Goal: Task Accomplishment & Management: Manage account settings

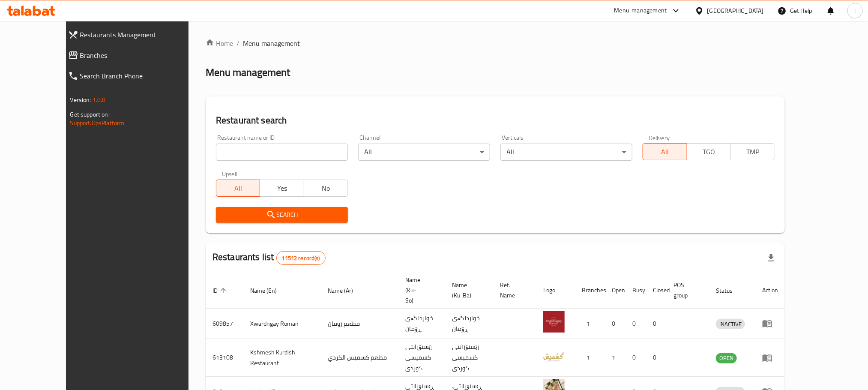
drag, startPoint x: 0, startPoint y: 0, endPoint x: 202, endPoint y: 150, distance: 251.6
click at [216, 150] on input "search" at bounding box center [282, 151] width 132 height 17
paste input "Pescado"
type input "Pescado"
click button "Search" at bounding box center [282, 215] width 132 height 16
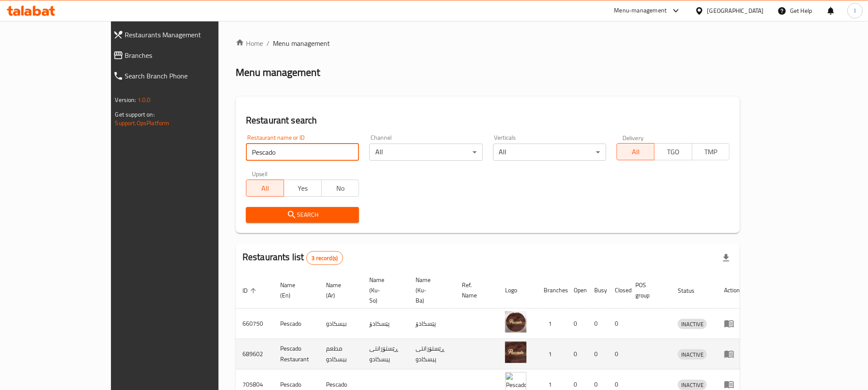
scroll to position [37, 0]
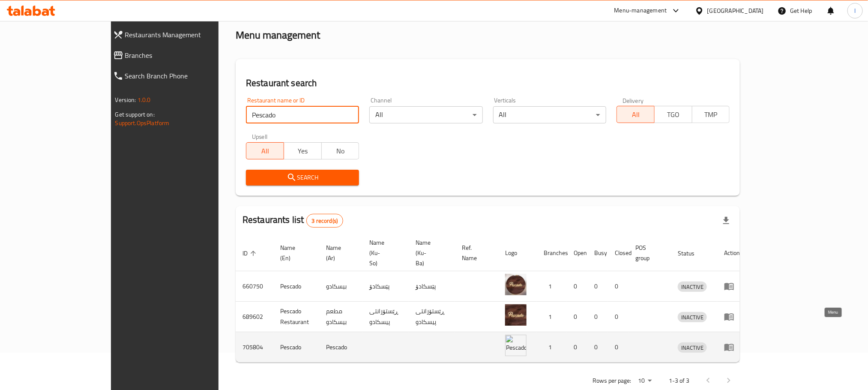
click at [734, 342] on icon "enhanced table" at bounding box center [729, 347] width 10 height 10
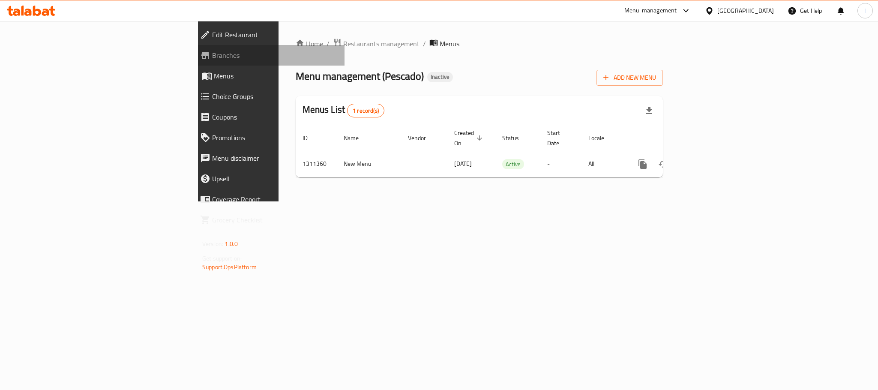
click at [193, 48] on link "Branches" at bounding box center [268, 55] width 151 height 21
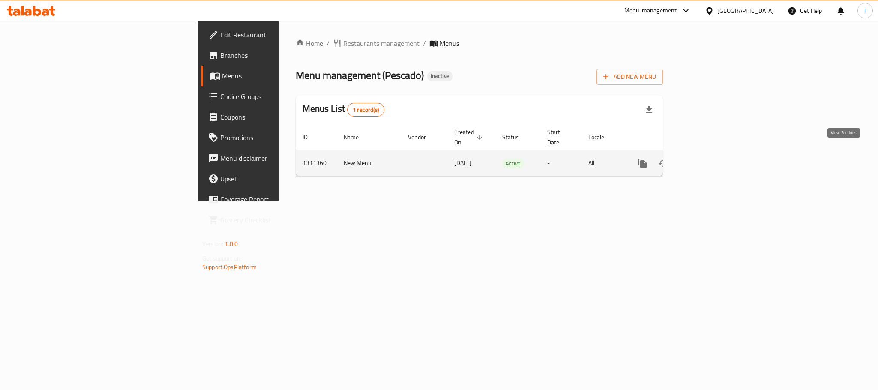
click at [709, 158] on icon "enhanced table" at bounding box center [704, 163] width 10 height 10
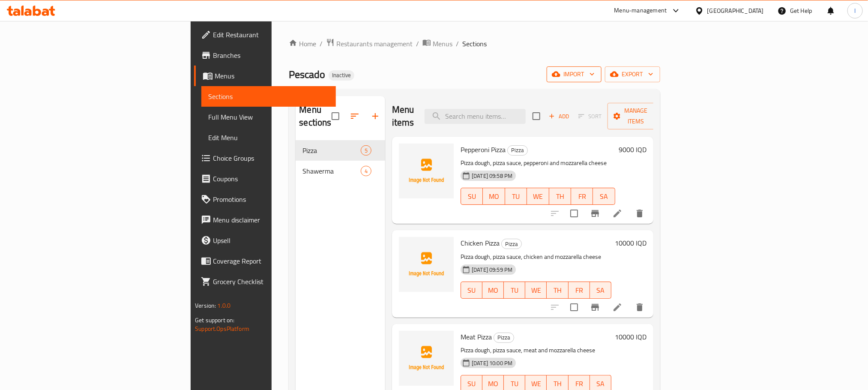
click at [601, 79] on button "import" at bounding box center [574, 74] width 55 height 16
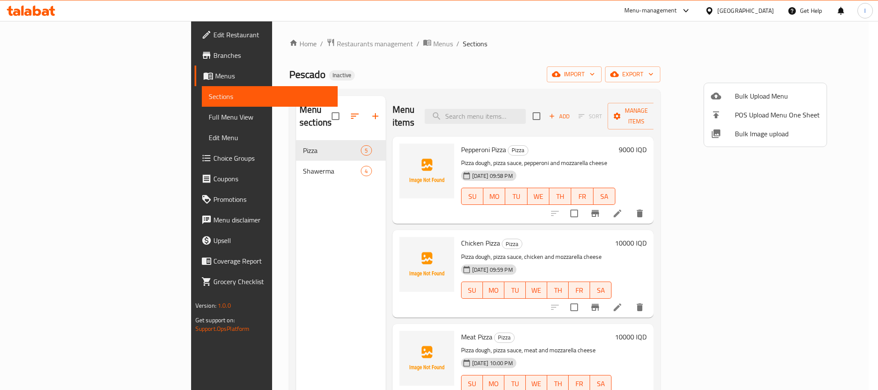
click at [761, 97] on span "Bulk Upload Menu" at bounding box center [777, 96] width 85 height 10
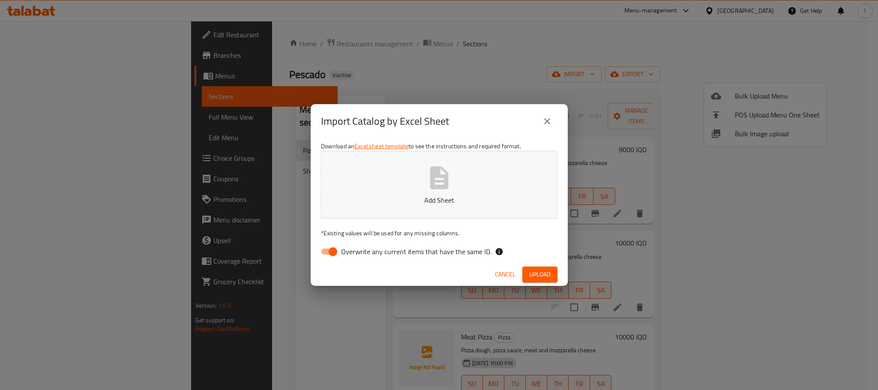
click at [335, 254] on input "Overwrite any current items that have the same ID." at bounding box center [332, 251] width 49 height 16
checkbox input "false"
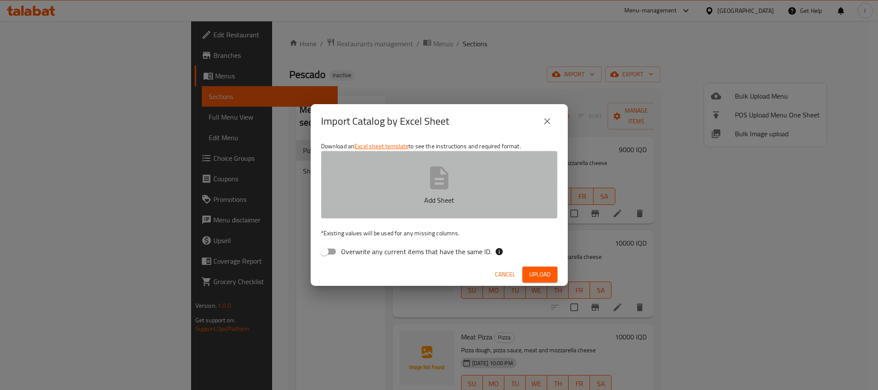
click at [439, 191] on icon "button" at bounding box center [438, 177] width 27 height 27
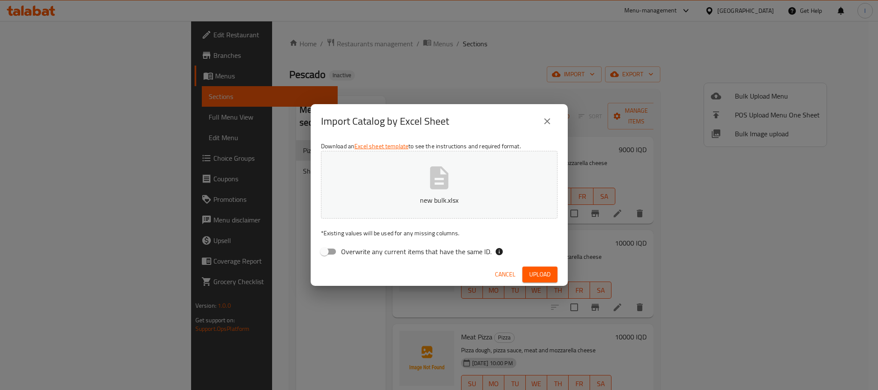
click at [539, 281] on button "Upload" at bounding box center [539, 274] width 35 height 16
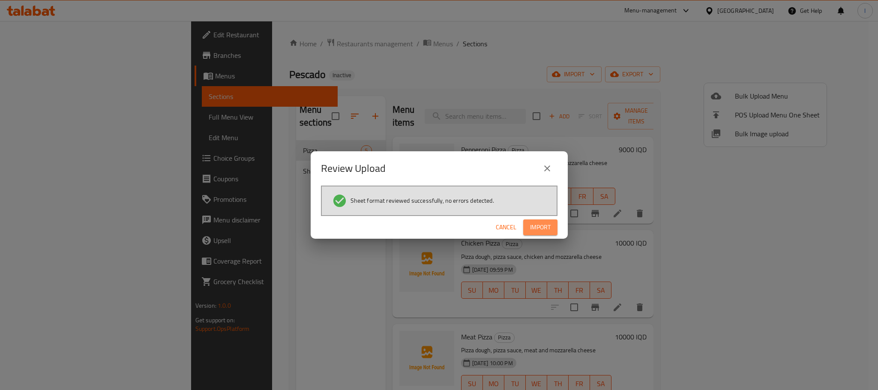
click at [555, 223] on button "Import" at bounding box center [540, 227] width 34 height 16
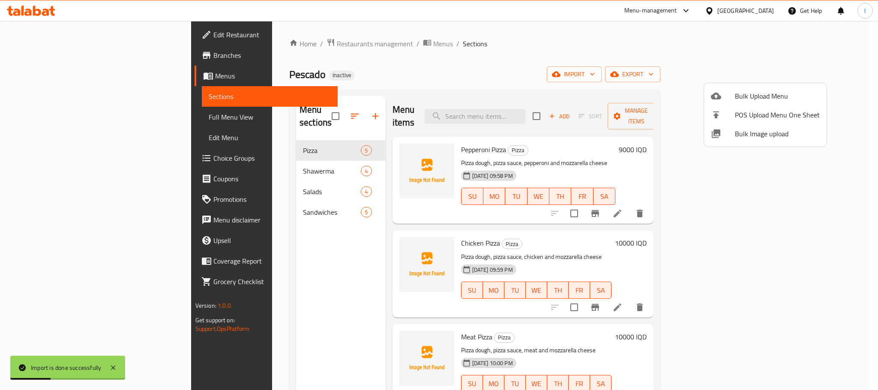
click at [545, 58] on div at bounding box center [439, 195] width 878 height 390
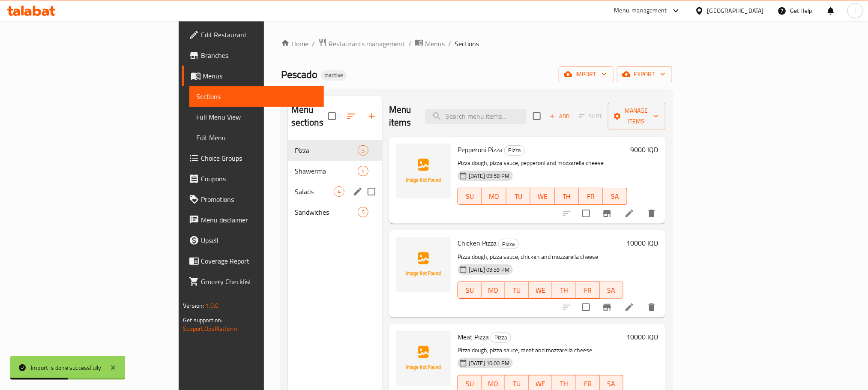
click at [288, 184] on div "Salads 4" at bounding box center [335, 191] width 94 height 21
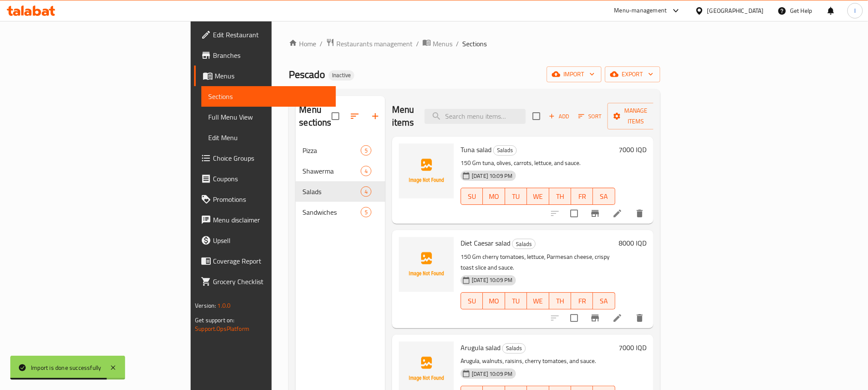
click at [208, 116] on span "Full Menu View" at bounding box center [268, 117] width 120 height 10
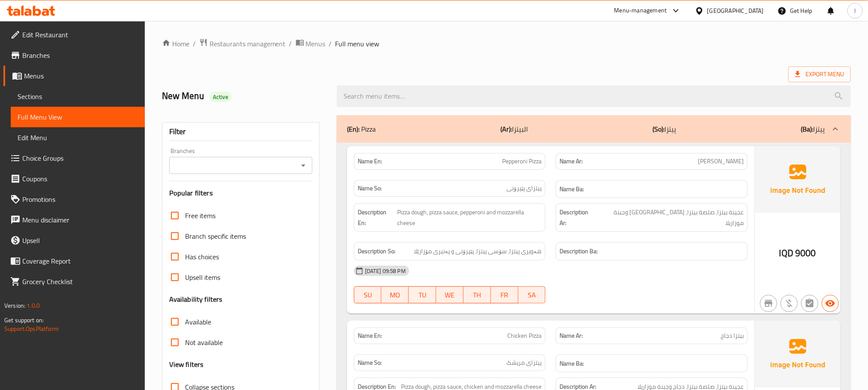
click at [306, 164] on icon "Open" at bounding box center [303, 165] width 10 height 10
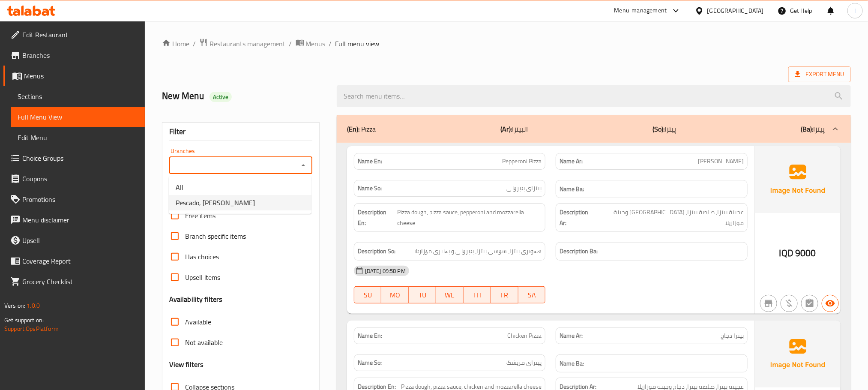
click at [248, 207] on li "Pescado, [PERSON_NAME]" at bounding box center [240, 202] width 143 height 15
type input "Pescado, [PERSON_NAME]"
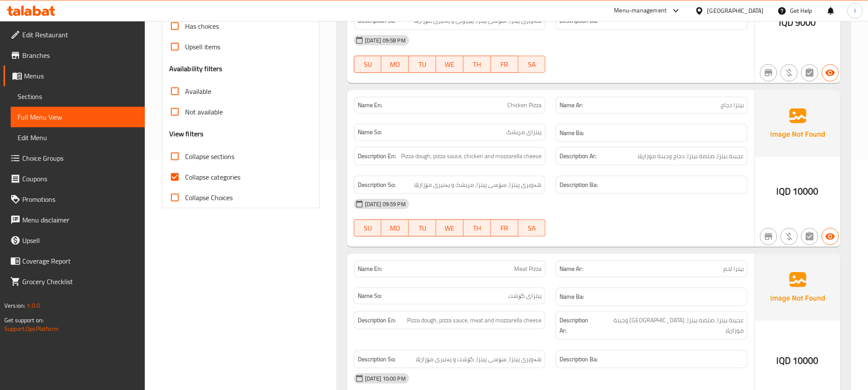
scroll to position [236, 0]
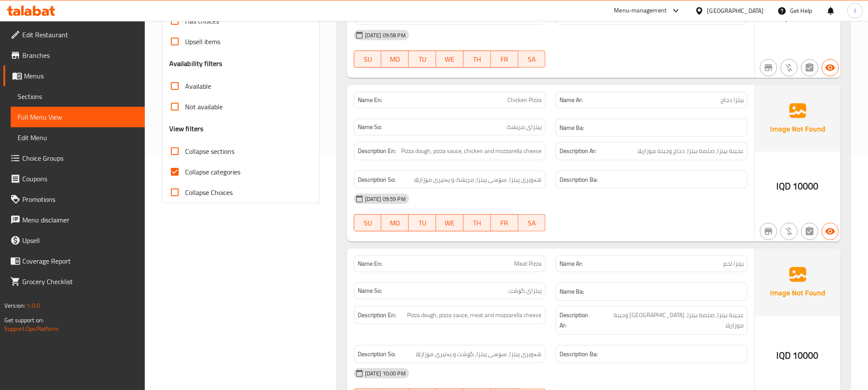
click at [173, 162] on input "Collapse categories" at bounding box center [174, 171] width 21 height 21
checkbox input "false"
click at [173, 147] on input "Collapse sections" at bounding box center [174, 151] width 21 height 21
checkbox input "true"
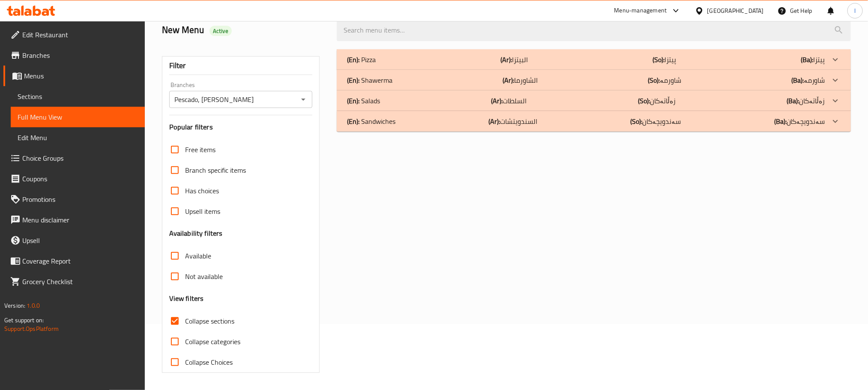
scroll to position [67, 0]
click at [406, 116] on div "(En): Sandwiches (Ar): السندويتشات (So): سەندویچەکان (Ba): سەندویچەکان" at bounding box center [586, 121] width 478 height 10
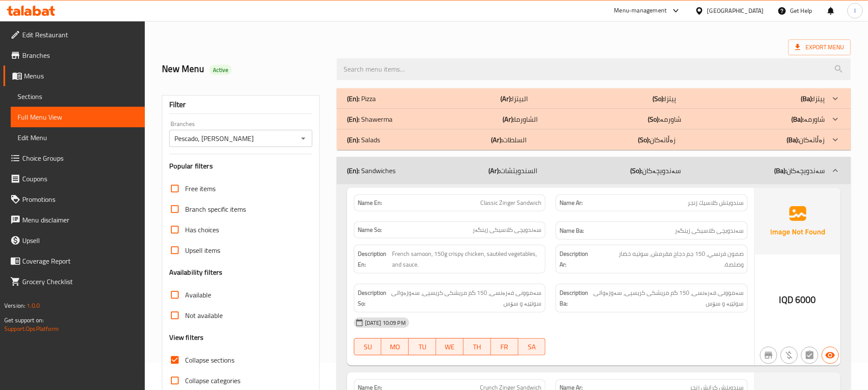
scroll to position [0, 0]
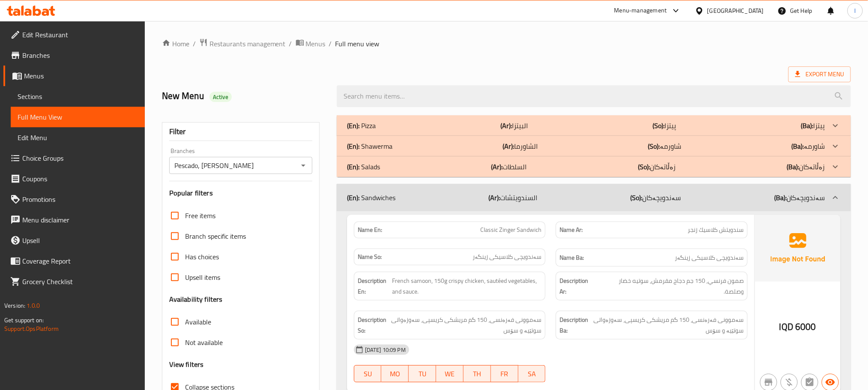
click at [423, 171] on div "(En): Salads (Ar): السلطات (So): زەڵاتەکان (Ba): زەڵاتەکان" at bounding box center [586, 166] width 478 height 10
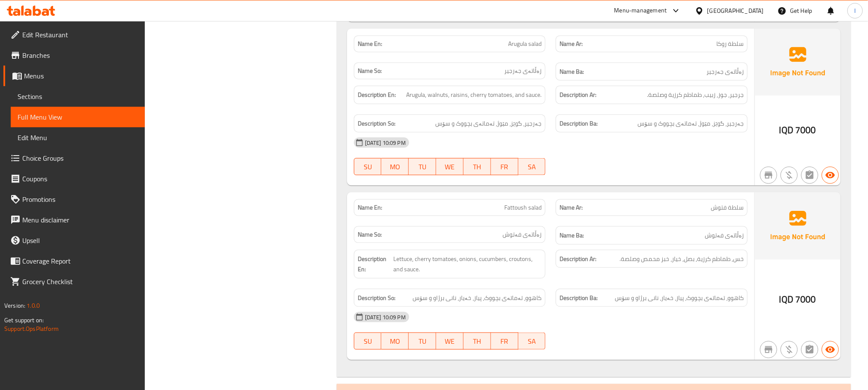
scroll to position [565, 0]
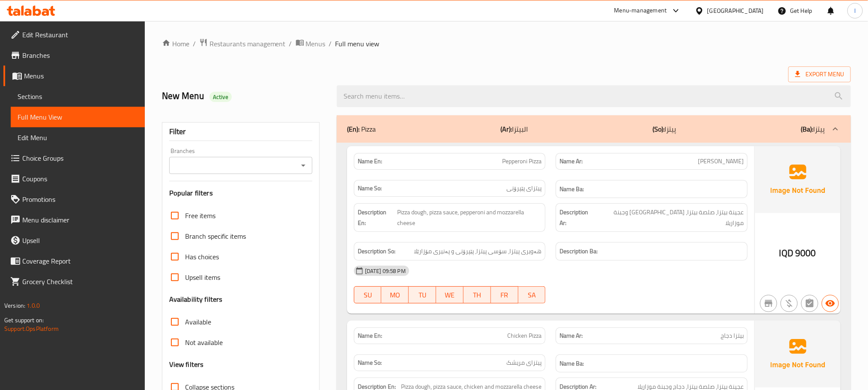
click at [40, 11] on icon at bounding box center [37, 11] width 8 height 10
click at [48, 99] on span "Sections" at bounding box center [78, 96] width 120 height 10
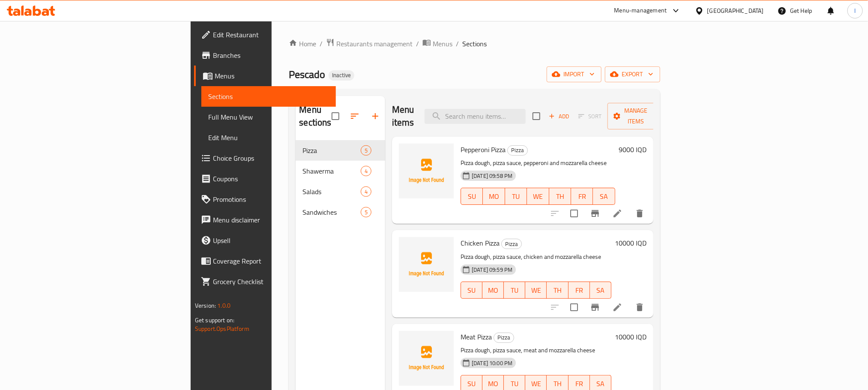
click at [208, 99] on span "Sections" at bounding box center [268, 96] width 120 height 10
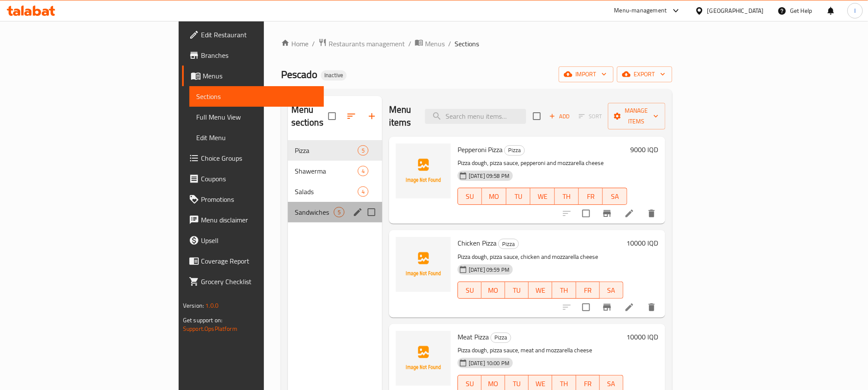
click at [288, 206] on div "Sandwiches 5" at bounding box center [335, 212] width 94 height 21
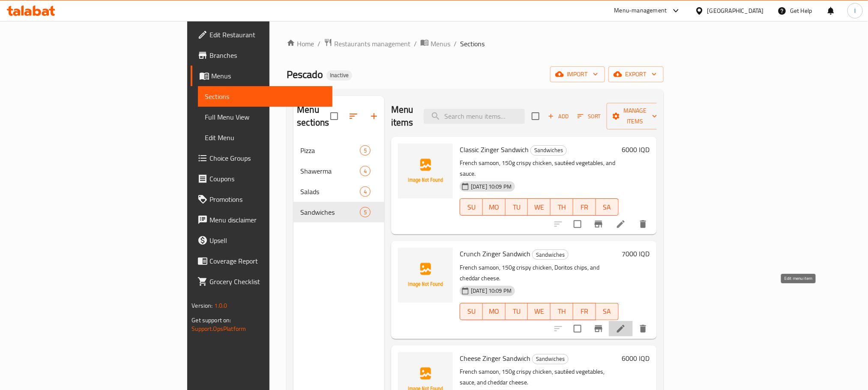
click at [626, 323] on icon at bounding box center [620, 328] width 10 height 10
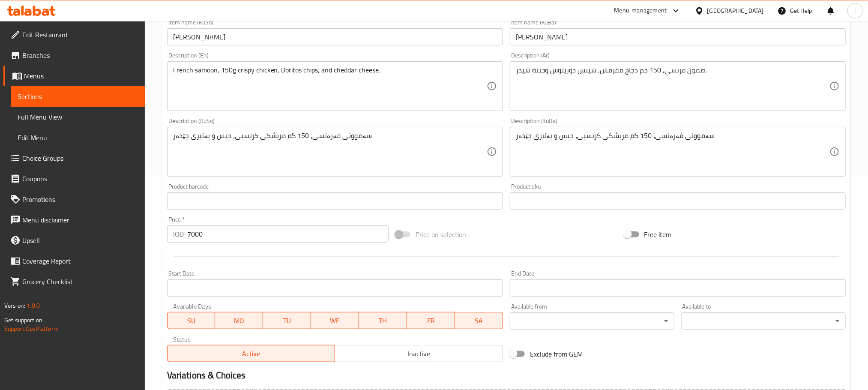
scroll to position [236, 0]
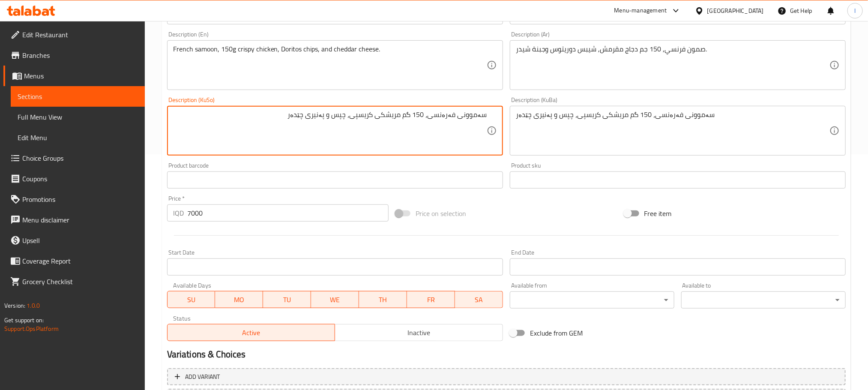
click at [339, 120] on textarea "سەموونی فەرەنسی، 150 گم مریشکی کریسپی، چپس و پەنیری چێدەر" at bounding box center [330, 130] width 314 height 41
click at [345, 121] on textarea "سەموونی فەرەنسی، 150 گم مریشکی کریسپی، چپسی دۆریتۆس و پەنیری چێدەر" at bounding box center [330, 130] width 314 height 41
type textarea "سەموونی فەرەنسی، 150 گم مریشکی کریسپی، چپسی دۆریتۆس و پەنیری چێدەر"
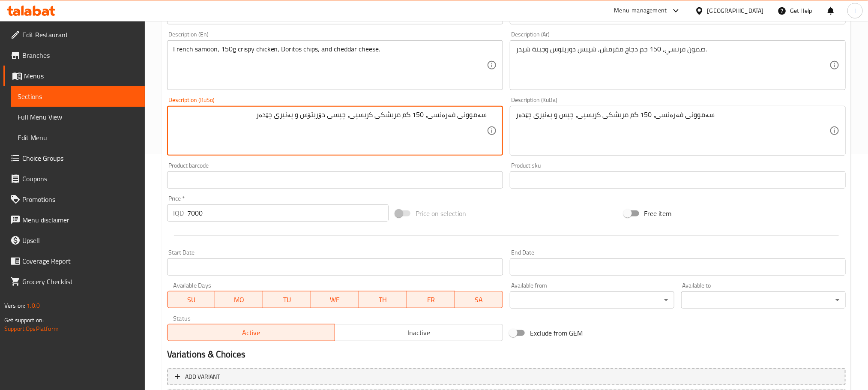
click at [557, 105] on div "Description (KuBa) سەموونی فەرەنسی، 150 گم مریشکی کریسپی، چپس و پەنیری چێدەر De…" at bounding box center [678, 126] width 336 height 59
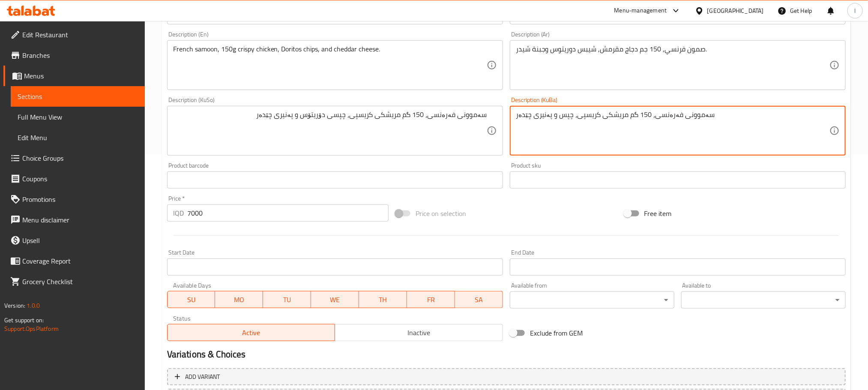
click at [546, 116] on textarea "سەموونی فەرەنسی، 150 گم مریشکی کریسپی، چپس و پەنیری چێدەر" at bounding box center [673, 130] width 314 height 41
paste textarea "ی دۆریتۆس"
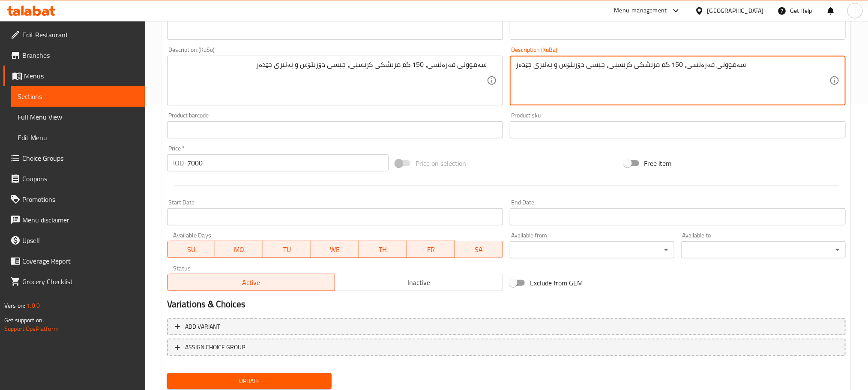
scroll to position [313, 0]
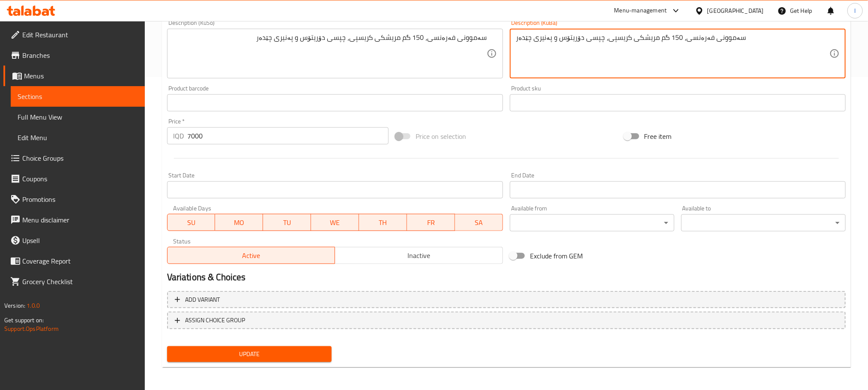
type textarea "سەموونی فەرەنسی، 150 گم مریشکی کریسپی، چپسی دۆریتۆس و پەنیری چێدەر"
click at [275, 350] on span "Update" at bounding box center [249, 354] width 151 height 11
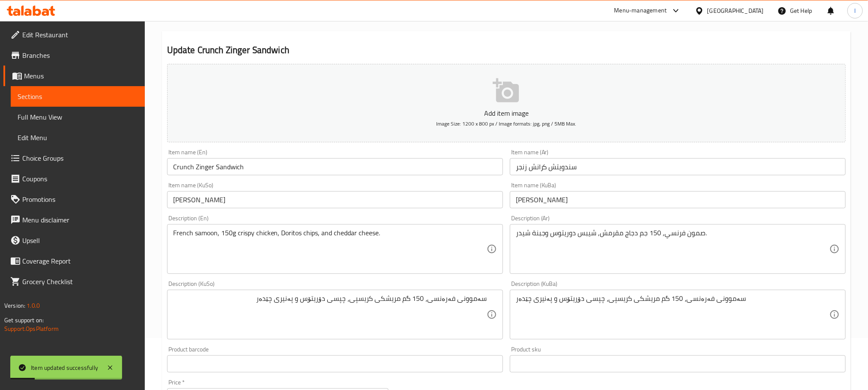
scroll to position [0, 0]
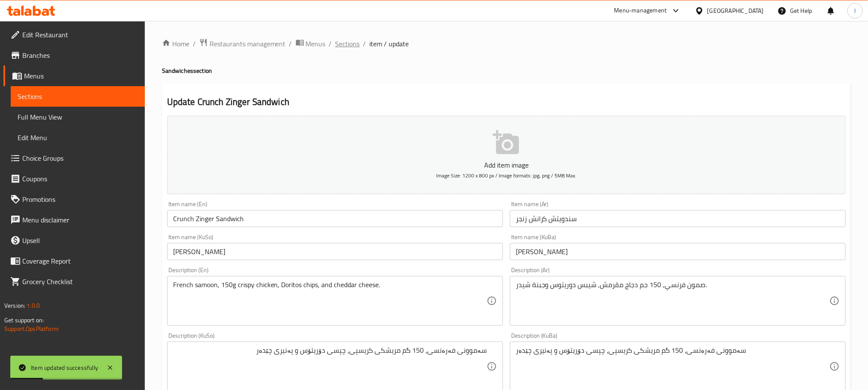
click at [348, 47] on span "Sections" at bounding box center [347, 44] width 24 height 10
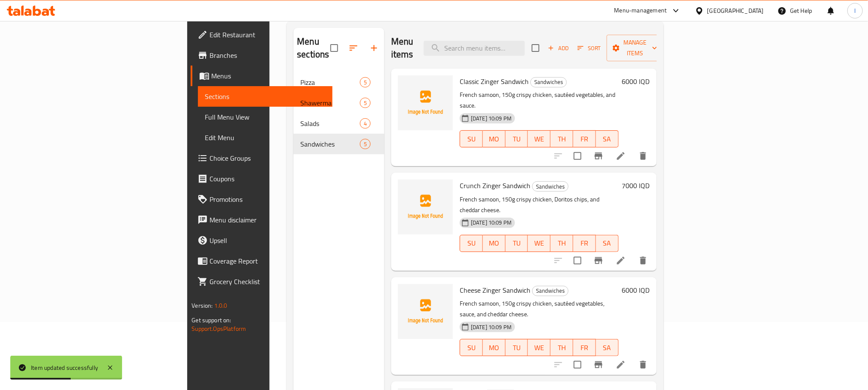
scroll to position [80, 0]
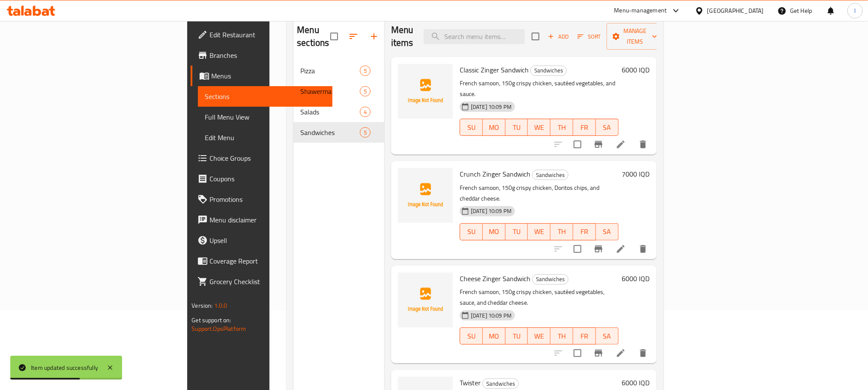
click at [653, 343] on div at bounding box center [600, 353] width 105 height 21
click at [626, 348] on icon at bounding box center [620, 353] width 10 height 10
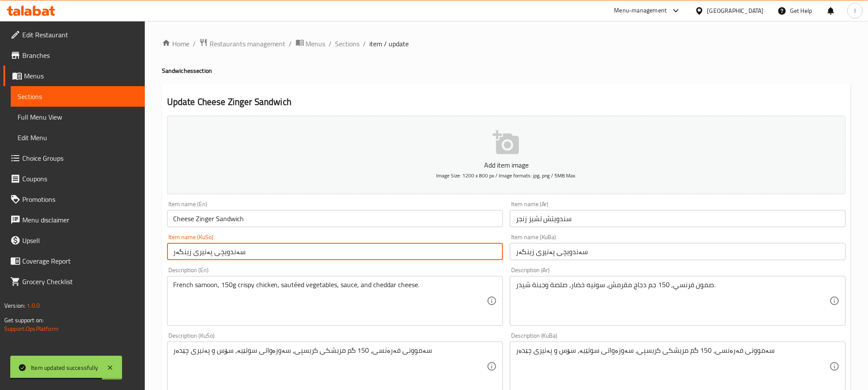
click at [254, 257] on input "سەندویچی پەنیری زینگەر" at bounding box center [335, 251] width 336 height 17
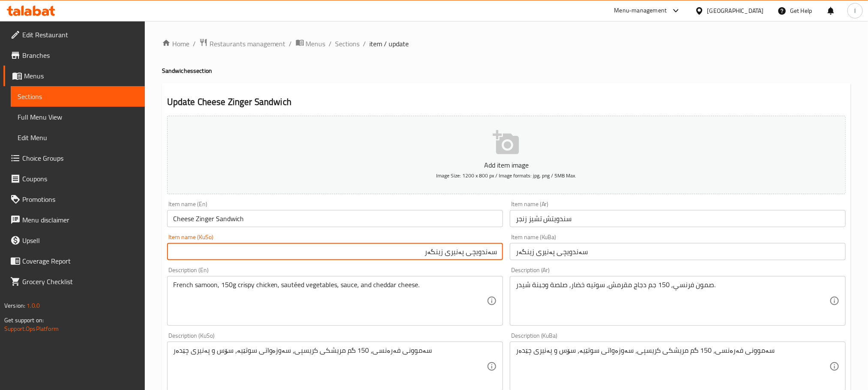
drag, startPoint x: 446, startPoint y: 252, endPoint x: 467, endPoint y: 249, distance: 21.2
click at [467, 249] on input "سەندویچی پەنیری زینگەر" at bounding box center [335, 251] width 336 height 17
click at [438, 252] on input "سەندویچی زینگەر" at bounding box center [335, 251] width 336 height 17
type input "سەندویچی زینگەر بە پەنیر"
click at [457, 245] on input "سەندویچی زینگەر بە پەنیر" at bounding box center [335, 251] width 336 height 17
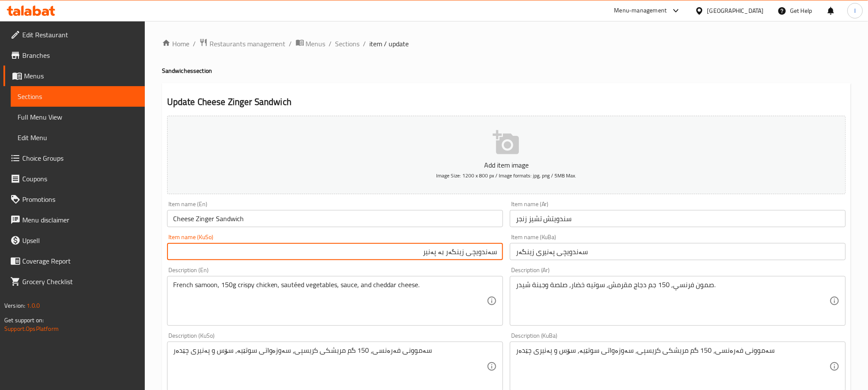
click at [457, 245] on input "سەندویچی زینگەر بە پەنیر" at bounding box center [335, 251] width 336 height 17
click at [532, 259] on input "سەندویچی پەنیری زینگەر" at bounding box center [678, 251] width 336 height 17
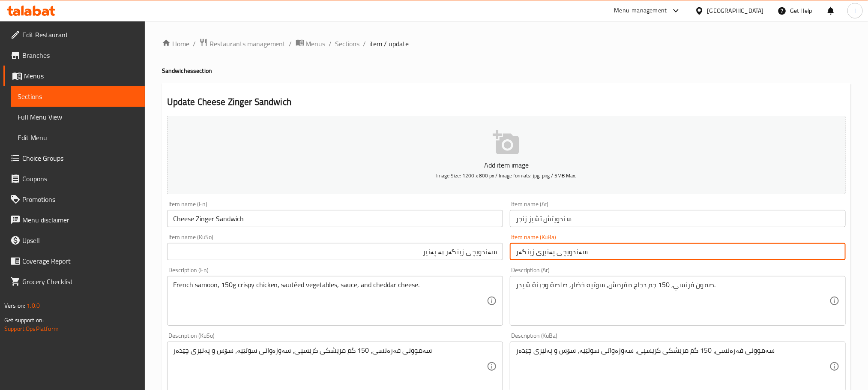
click at [532, 259] on input "سەندویچی پەنیری زینگەر" at bounding box center [678, 251] width 336 height 17
paste input "زینگەر بە پەنی"
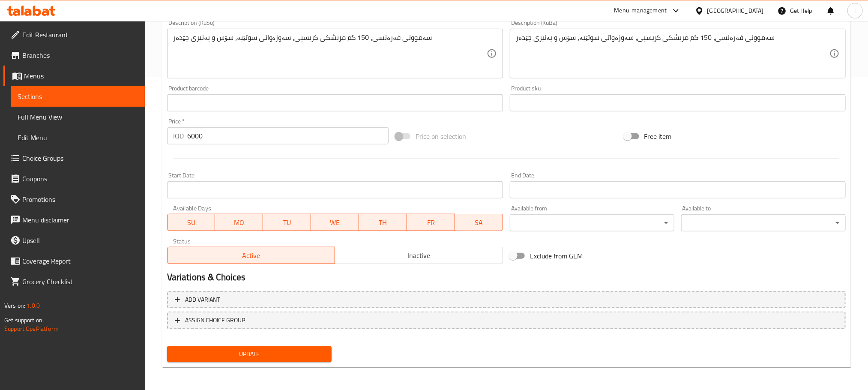
type input "سەندویچی زینگەر بە پەنیر"
click at [257, 352] on span "Update" at bounding box center [249, 354] width 151 height 11
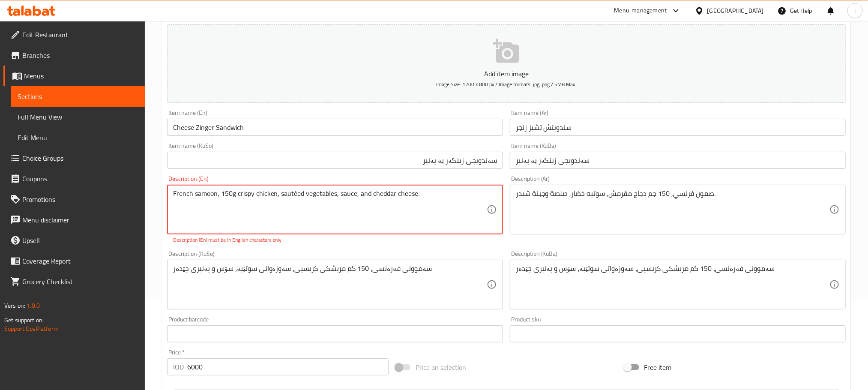
click at [296, 193] on textarea "French samoon, 150g crispy chicken, sautéed vegetables, sauce, and cheddar chee…" at bounding box center [330, 209] width 314 height 41
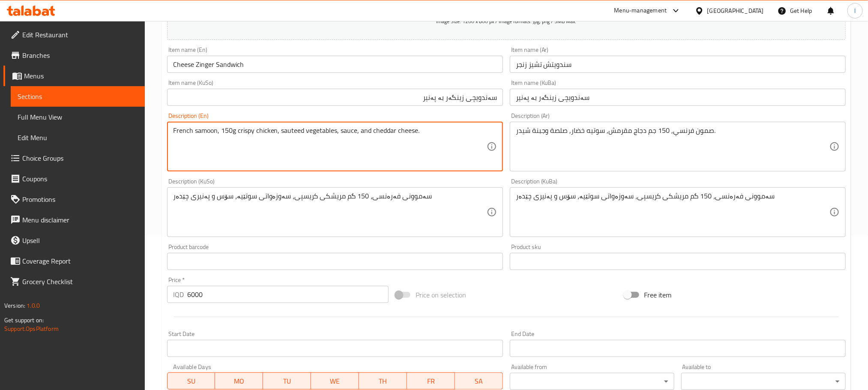
scroll to position [313, 0]
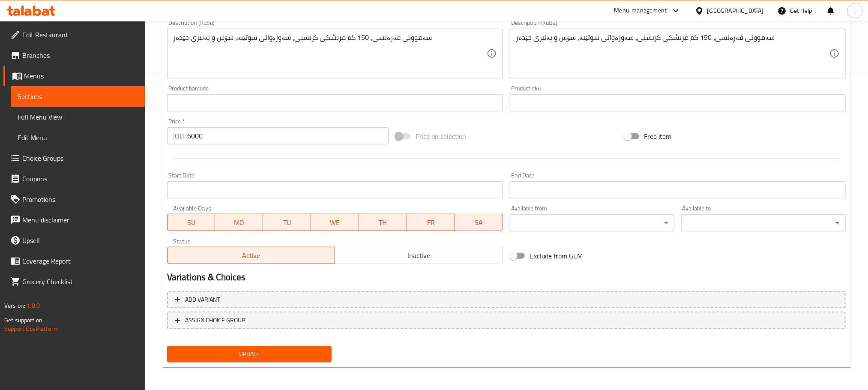
type textarea "French samoon, 150g crispy chicken, sauteed vegetables, sauce, and cheddar chee…"
click at [296, 357] on span "Update" at bounding box center [249, 354] width 151 height 11
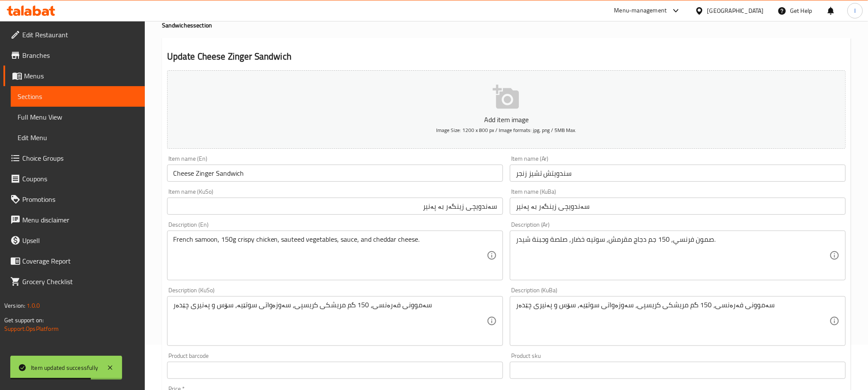
scroll to position [0, 0]
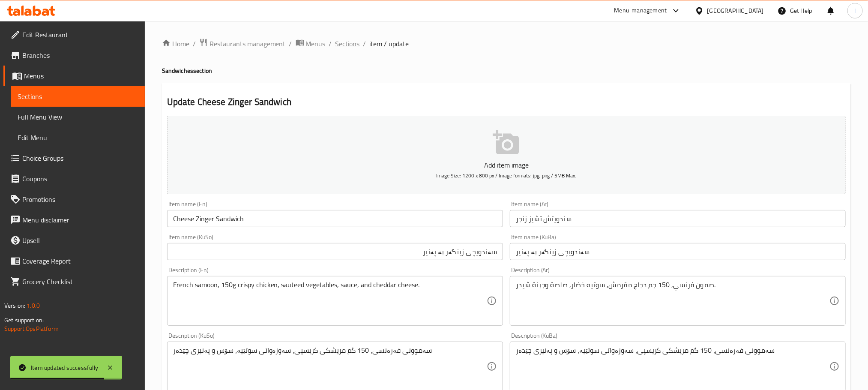
click at [349, 45] on span "Sections" at bounding box center [347, 44] width 24 height 10
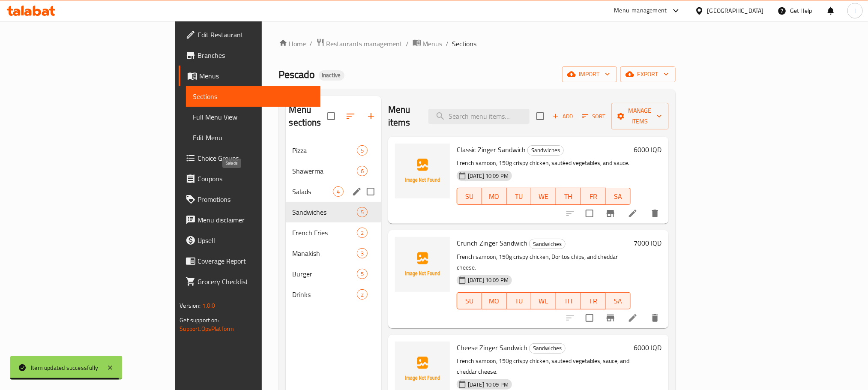
click at [293, 186] on span "Salads" at bounding box center [313, 191] width 40 height 10
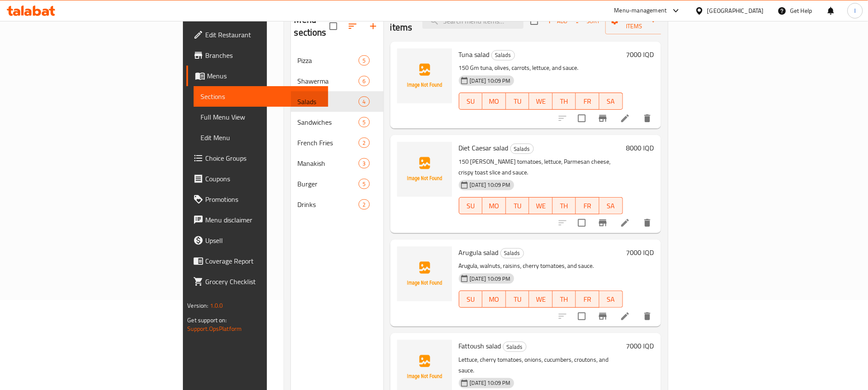
scroll to position [120, 0]
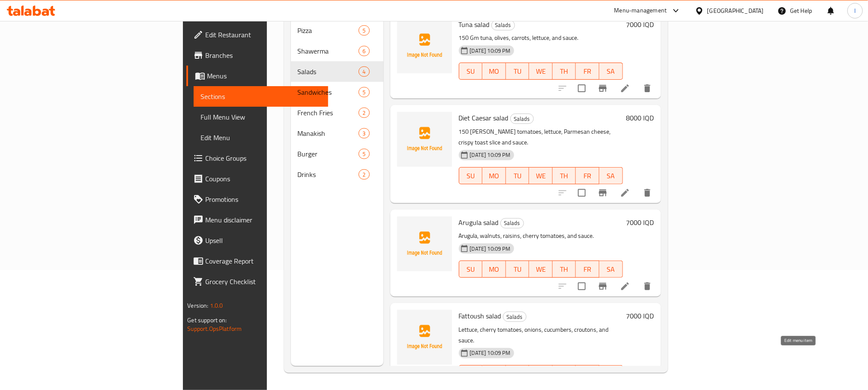
click at [630, 385] on icon at bounding box center [625, 390] width 10 height 10
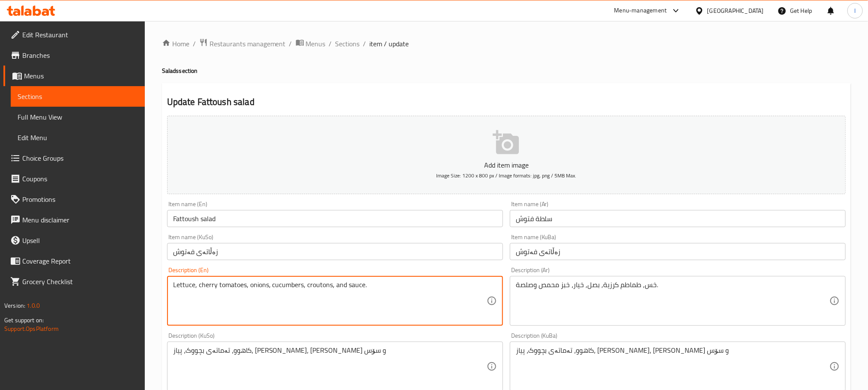
drag, startPoint x: 330, startPoint y: 285, endPoint x: 305, endPoint y: 290, distance: 26.1
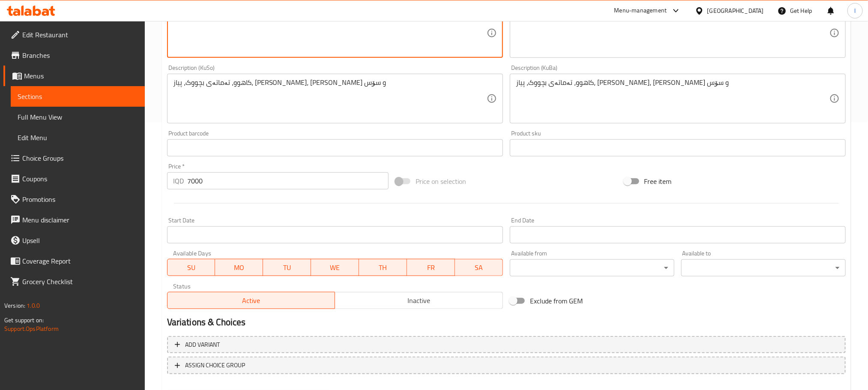
scroll to position [313, 0]
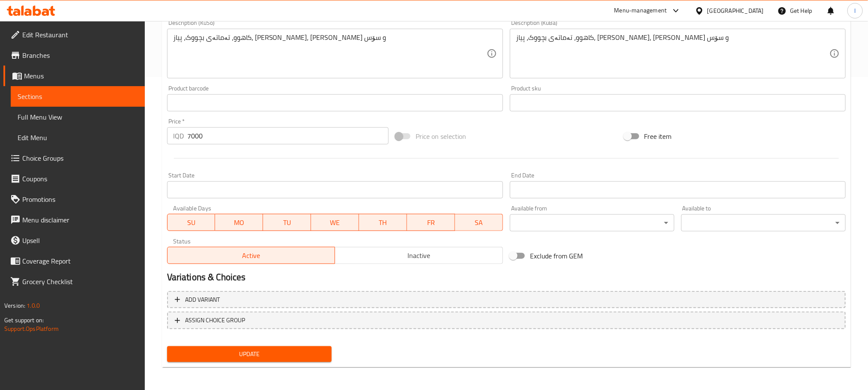
type textarea "Lettuce, cherry tomatoes, onions, cucumbers, toasted bread and sauce."
click at [326, 361] on button "Update" at bounding box center [249, 354] width 164 height 16
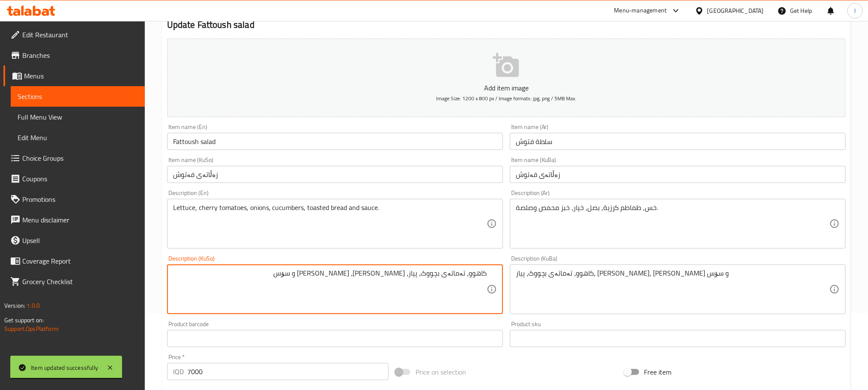
scroll to position [0, 0]
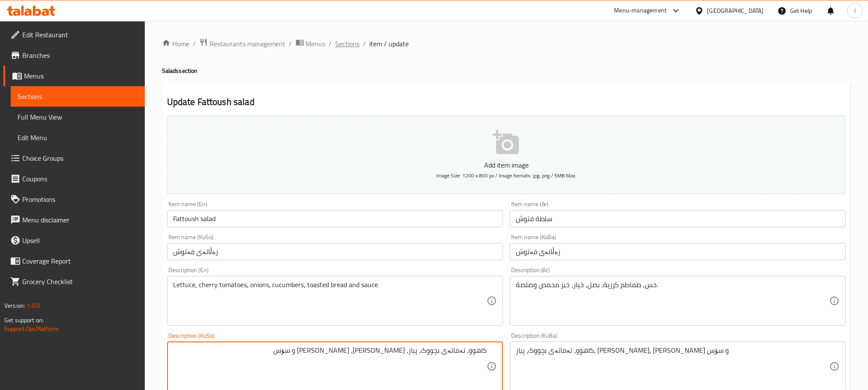
click at [349, 47] on span "Sections" at bounding box center [347, 44] width 24 height 10
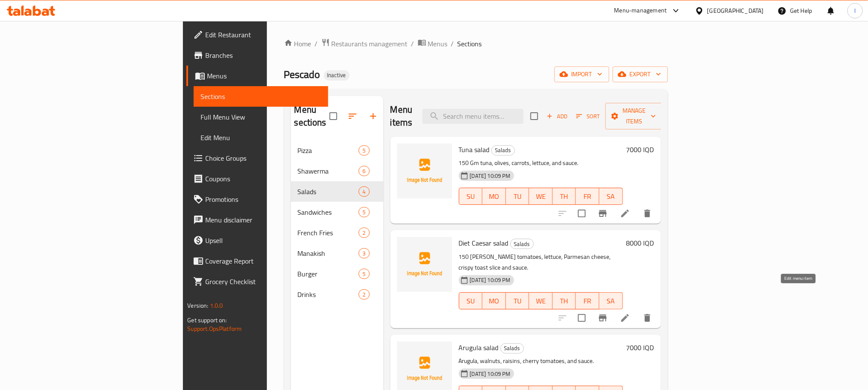
click at [630, 313] on icon at bounding box center [625, 318] width 10 height 10
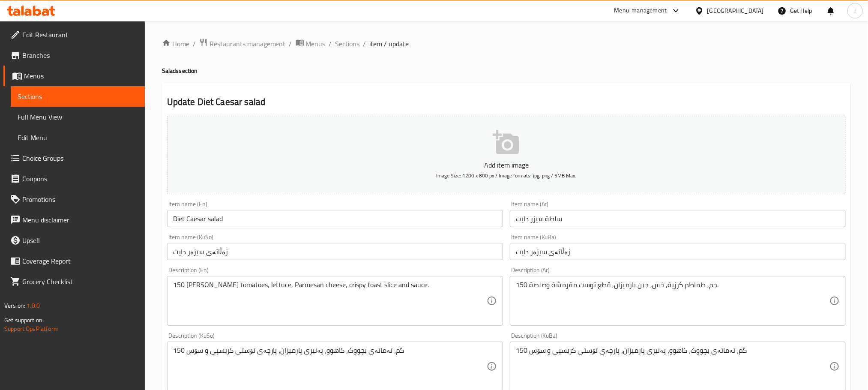
click at [345, 49] on span "Sections" at bounding box center [347, 44] width 24 height 10
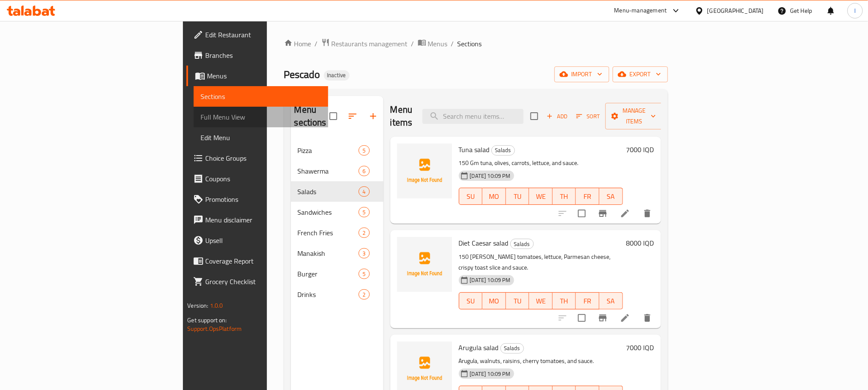
click at [200, 116] on span "Full Menu View" at bounding box center [260, 117] width 120 height 10
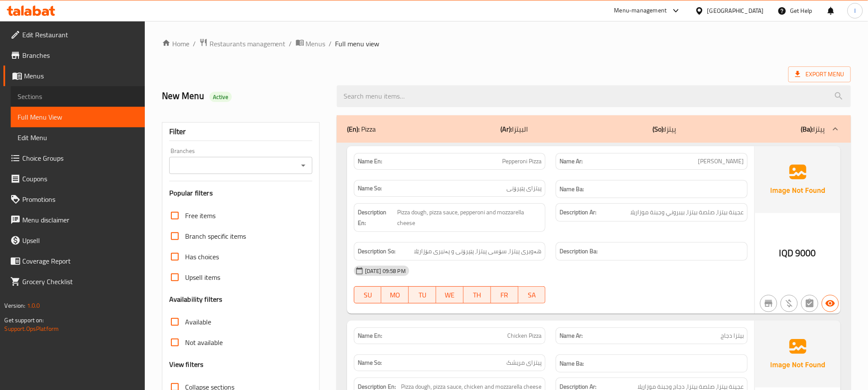
click at [52, 99] on span "Sections" at bounding box center [78, 96] width 120 height 10
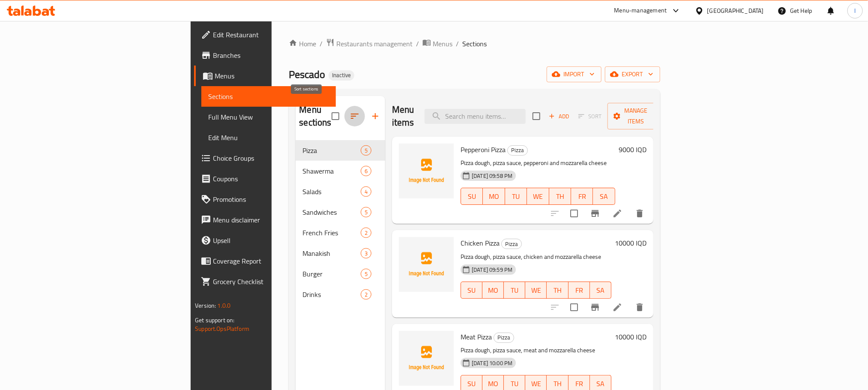
click at [351, 113] on icon "button" at bounding box center [355, 115] width 8 height 5
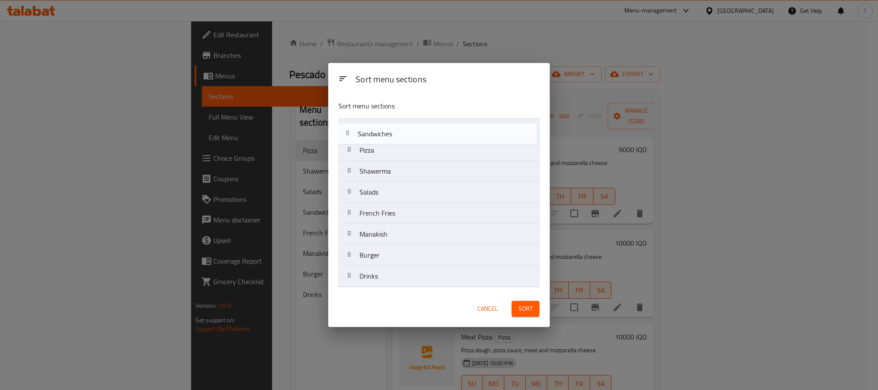
drag, startPoint x: 382, startPoint y: 193, endPoint x: 382, endPoint y: 131, distance: 62.1
click at [382, 131] on nav "Pizza Shawerma Salads Sandwiches French Fries Manakish Burger Drinks" at bounding box center [438, 202] width 201 height 169
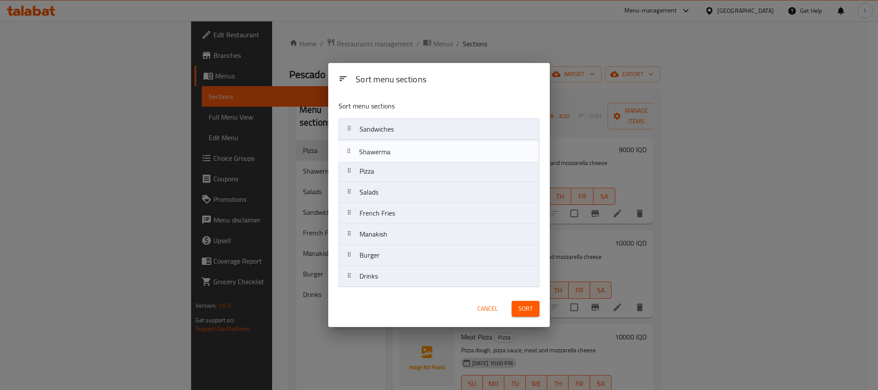
drag, startPoint x: 386, startPoint y: 173, endPoint x: 383, endPoint y: 151, distance: 22.0
click at [383, 151] on nav "Sandwiches Pizza Shawerma Salads French Fries Manakish Burger Drinks" at bounding box center [438, 202] width 201 height 169
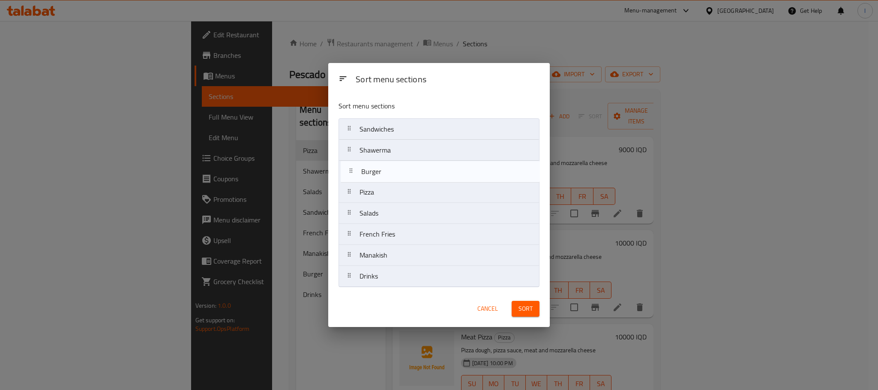
drag, startPoint x: 388, startPoint y: 260, endPoint x: 389, endPoint y: 173, distance: 86.5
click at [389, 173] on nav "Sandwiches Shawerma Pizza Salads French Fries Manakish Burger Drinks" at bounding box center [438, 202] width 201 height 169
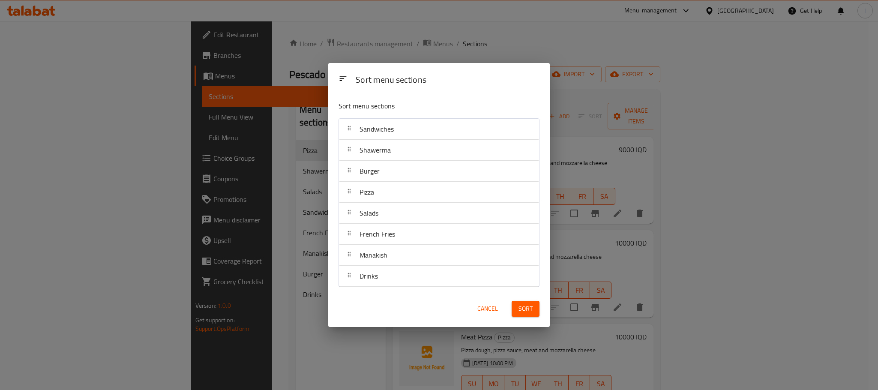
click at [520, 306] on span "Sort" at bounding box center [525, 308] width 14 height 11
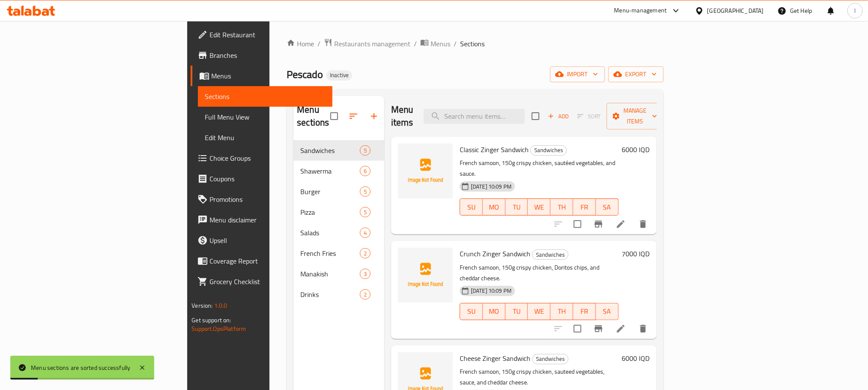
click at [205, 121] on span "Full Menu View" at bounding box center [265, 117] width 120 height 10
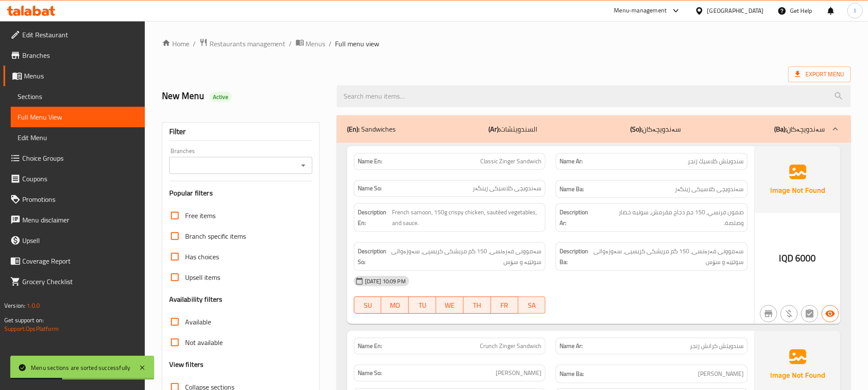
click at [306, 161] on icon "Open" at bounding box center [303, 165] width 10 height 10
click at [301, 160] on button "Close" at bounding box center [303, 165] width 12 height 12
click at [301, 160] on button "Open" at bounding box center [303, 165] width 12 height 12
click at [301, 160] on button "Close" at bounding box center [303, 165] width 12 height 12
click at [301, 160] on button "Open" at bounding box center [303, 165] width 12 height 12
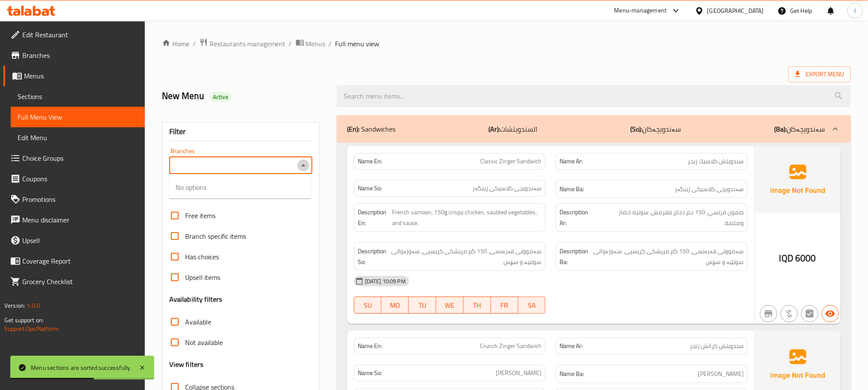
click at [301, 160] on button "Close" at bounding box center [303, 165] width 12 height 12
click at [301, 160] on button "Open" at bounding box center [303, 165] width 12 height 12
click at [301, 160] on button "Close" at bounding box center [303, 165] width 12 height 12
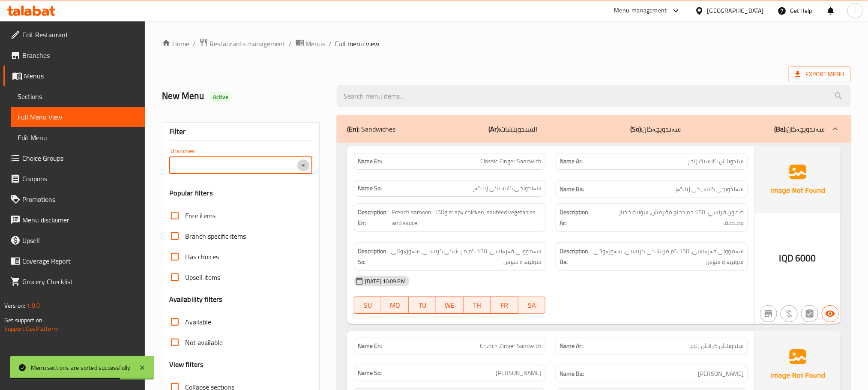
click at [301, 160] on button "Open" at bounding box center [303, 165] width 12 height 12
click at [301, 160] on button "Close" at bounding box center [303, 165] width 12 height 12
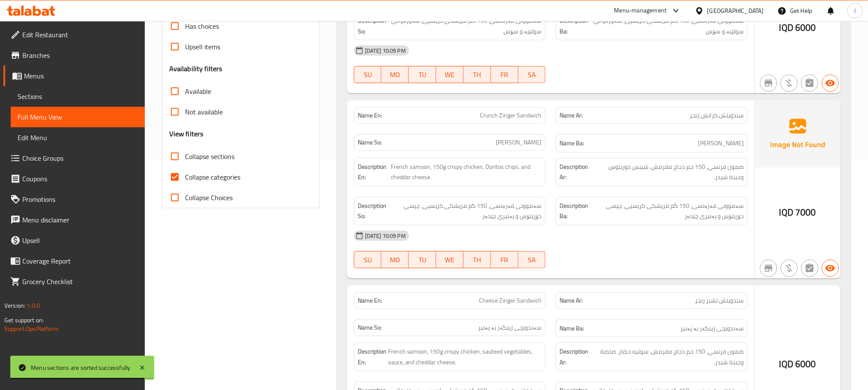
scroll to position [236, 0]
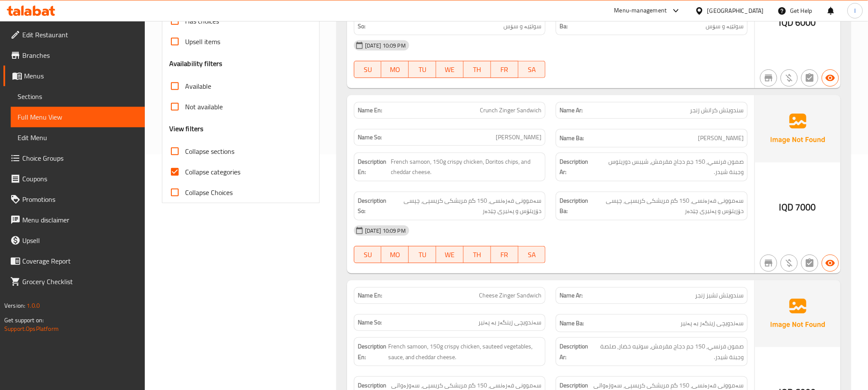
click at [170, 170] on input "Collapse categories" at bounding box center [174, 171] width 21 height 21
checkbox input "false"
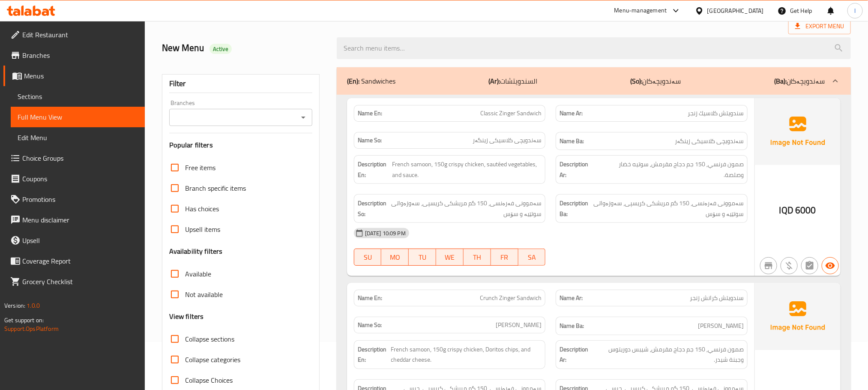
scroll to position [0, 0]
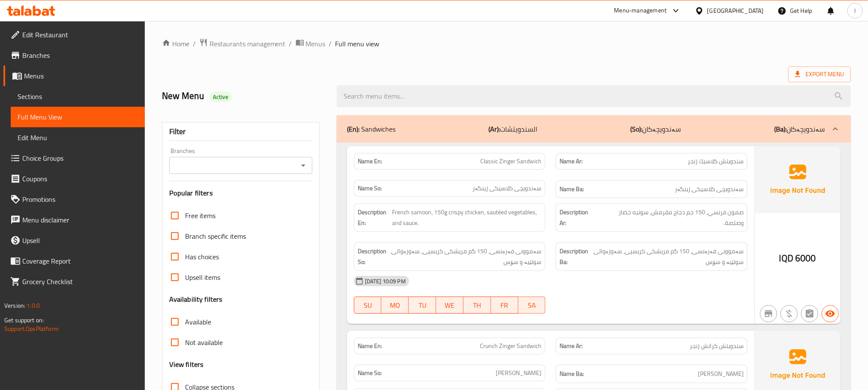
click at [305, 175] on div "Filter Branches Branches Popular filters Free items Branch specific items Has c…" at bounding box center [241, 280] width 158 height 317
click at [305, 164] on icon "Open" at bounding box center [303, 165] width 10 height 10
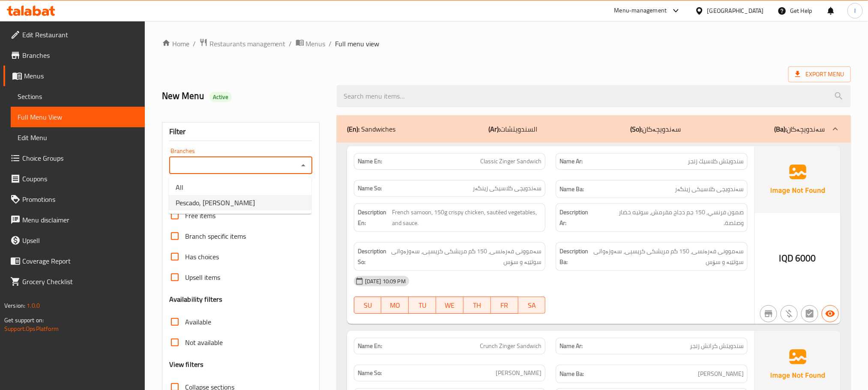
click at [260, 202] on li "Pescado, [PERSON_NAME]" at bounding box center [240, 202] width 143 height 15
type input "Pescado, [PERSON_NAME]"
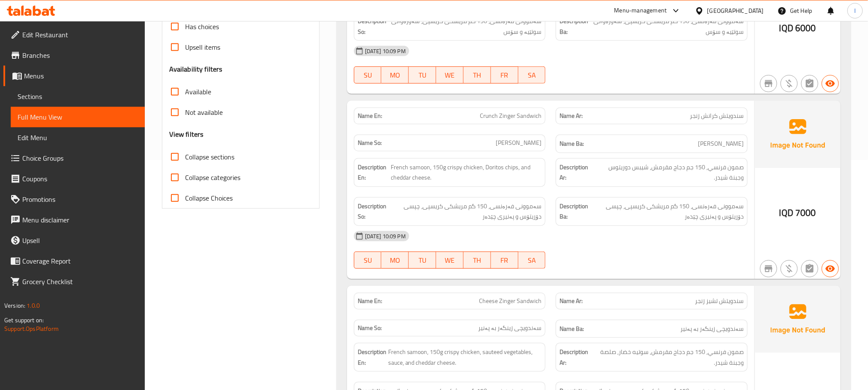
scroll to position [236, 0]
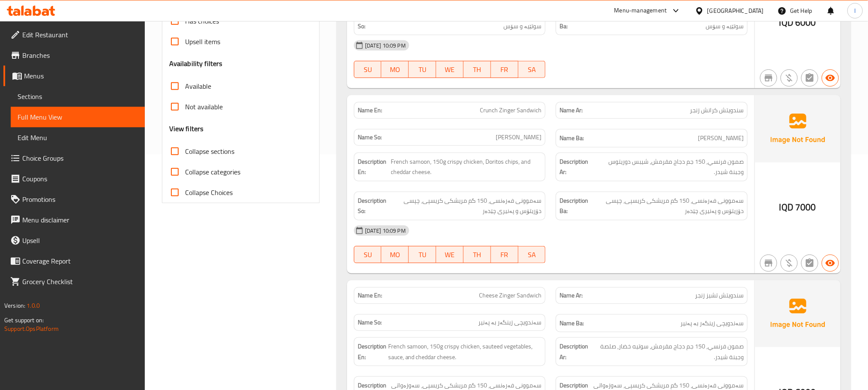
click at [178, 154] on input "Collapse sections" at bounding box center [174, 151] width 21 height 21
checkbox input "true"
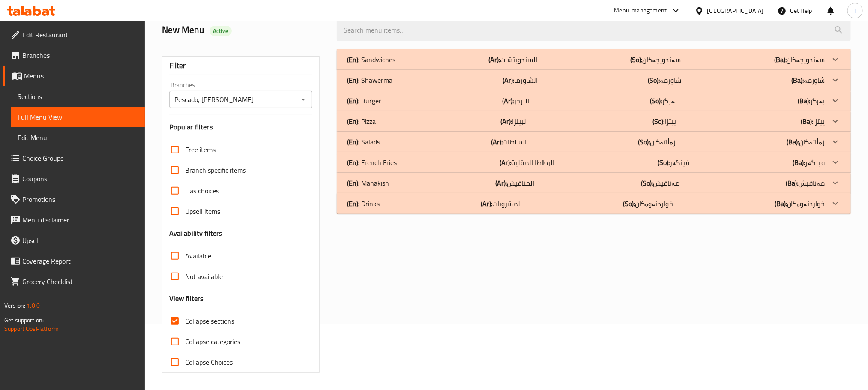
scroll to position [67, 0]
click at [373, 145] on p "(En): Salads" at bounding box center [363, 142] width 33 height 10
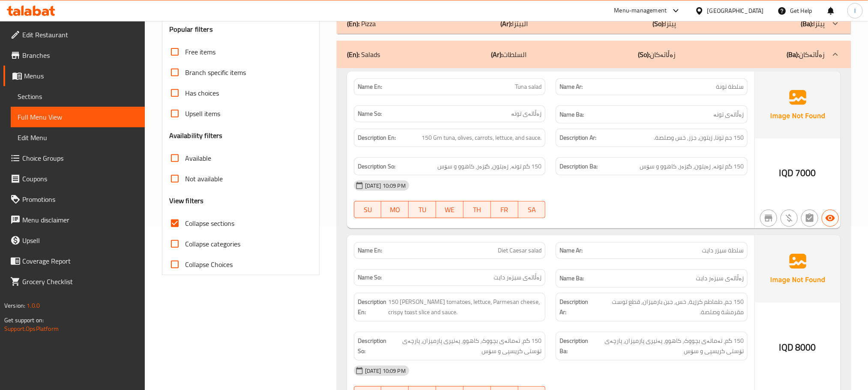
scroll to position [0, 0]
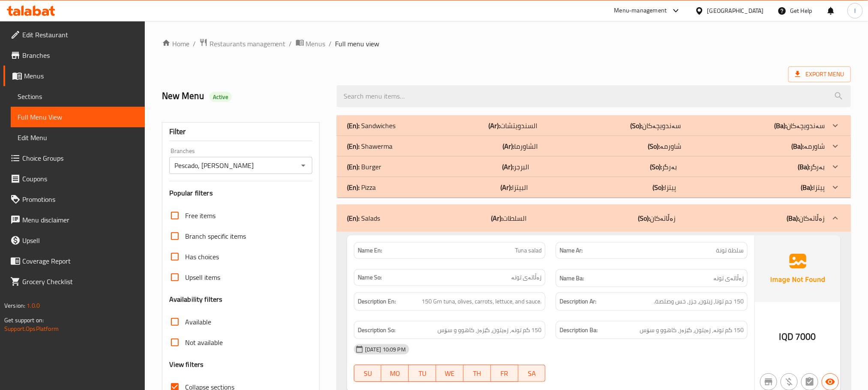
click at [421, 122] on div "(En): Sandwiches (Ar): السندويتشات (So): سەندویچەکان (Ba): سەندویچەکان" at bounding box center [586, 125] width 478 height 10
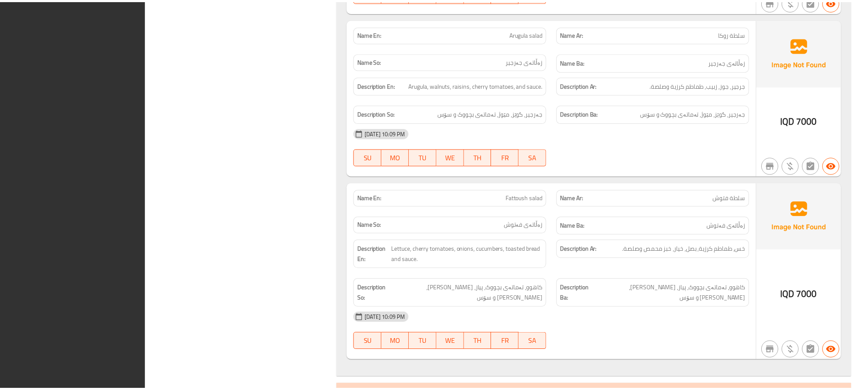
scroll to position [1594, 0]
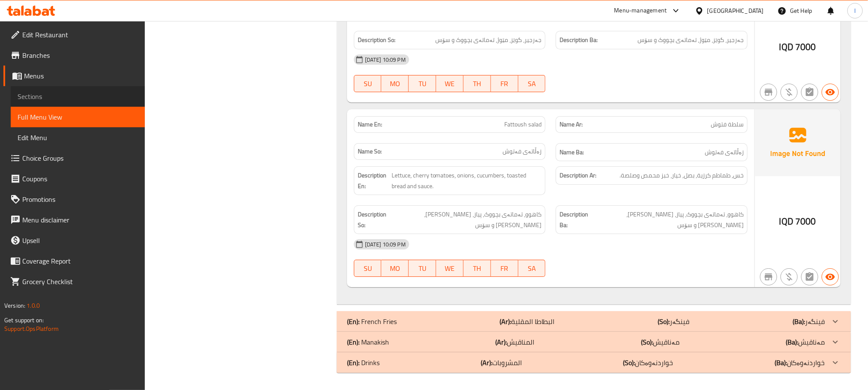
click at [48, 93] on span "Sections" at bounding box center [78, 96] width 120 height 10
